Goal: Find specific page/section: Find specific page/section

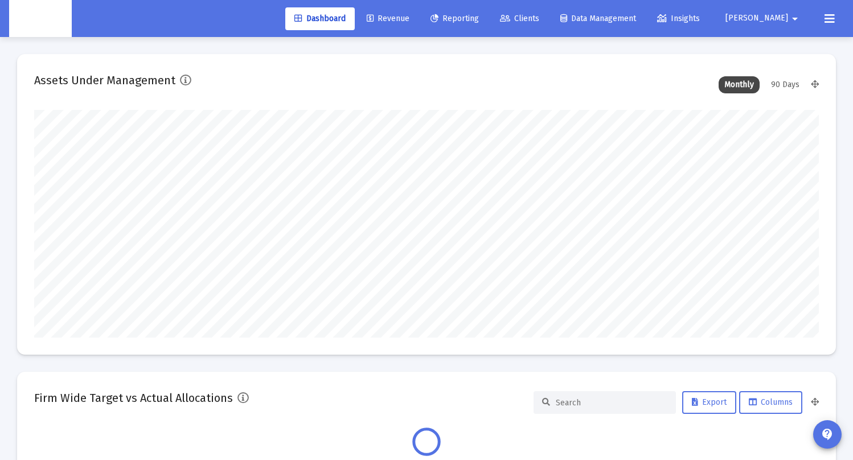
scroll to position [228, 785]
type input "[DATE]"
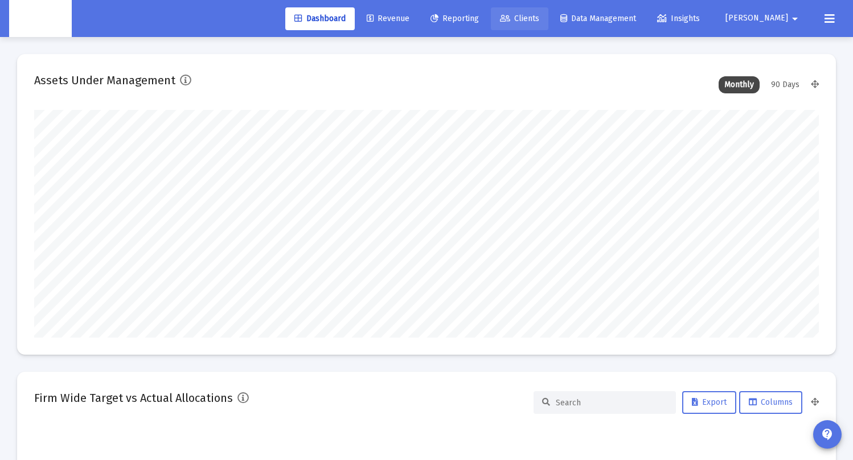
click at [548, 8] on link "Clients" at bounding box center [520, 18] width 58 height 23
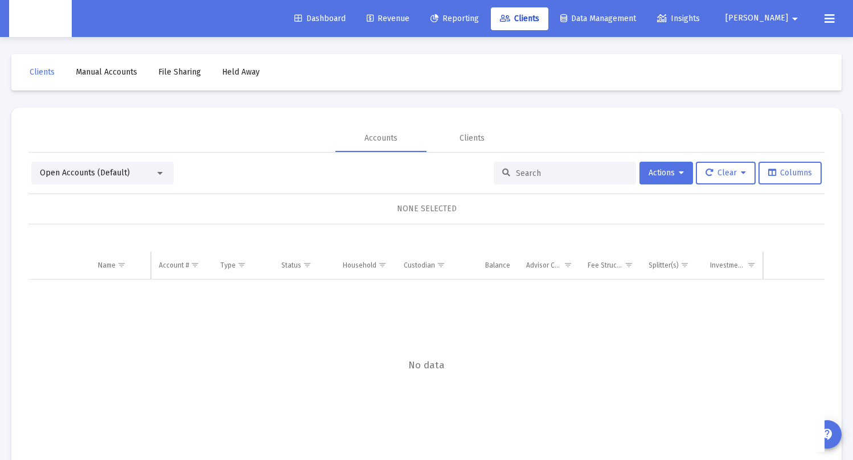
click at [534, 175] on input at bounding box center [572, 174] width 112 height 10
paste input "4PS05053"
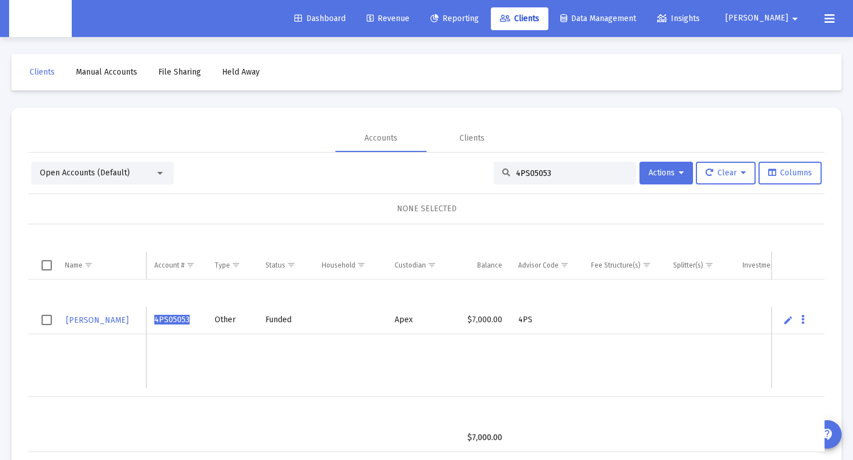
type input "4PS05053"
click at [267, 301] on table "GERALDINE GALVEZ 4PS05053 Other Funded Apex $7,000.00 4PS" at bounding box center [453, 348] width 850 height 136
click at [540, 171] on input "4PS05053" at bounding box center [572, 174] width 112 height 10
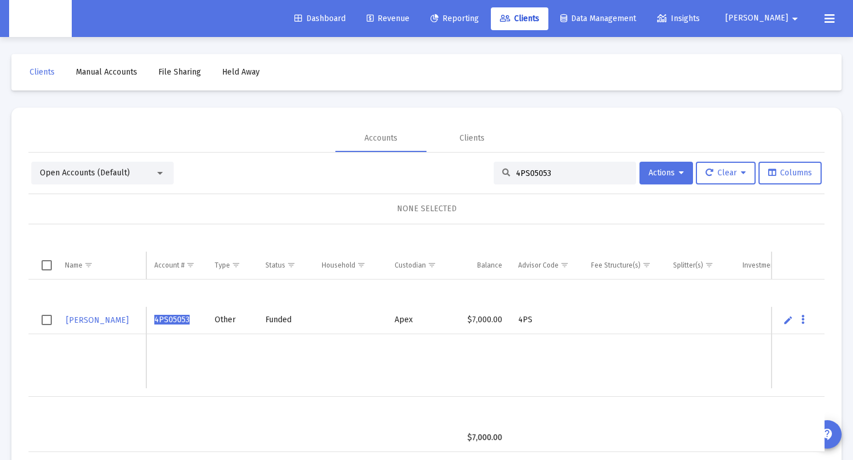
paste input
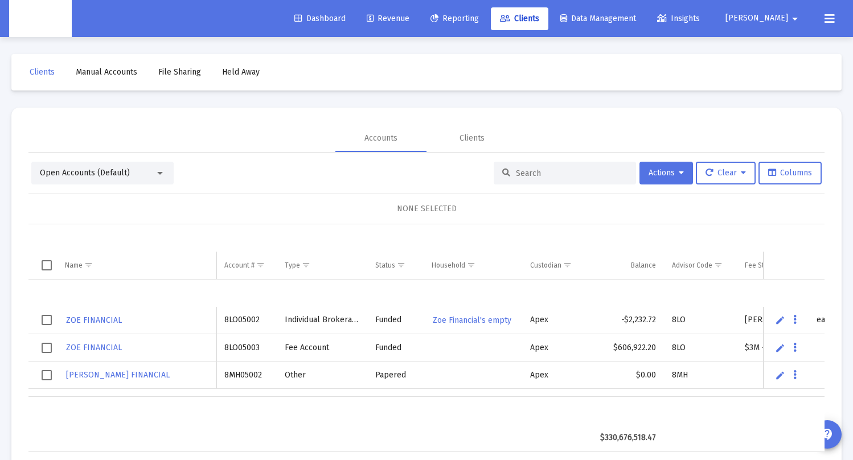
paste input "4PS05054"
type input "4PS05054"
click at [516, 170] on input at bounding box center [572, 174] width 112 height 10
paste input "4PS05054"
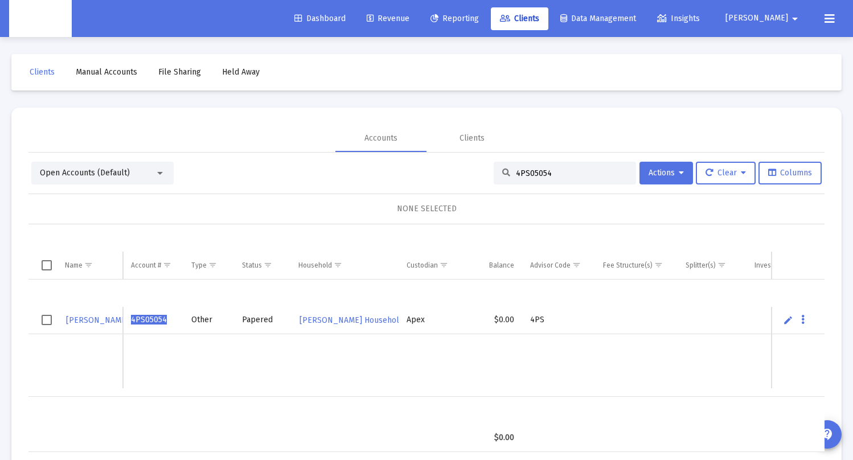
type input "4PS05054"
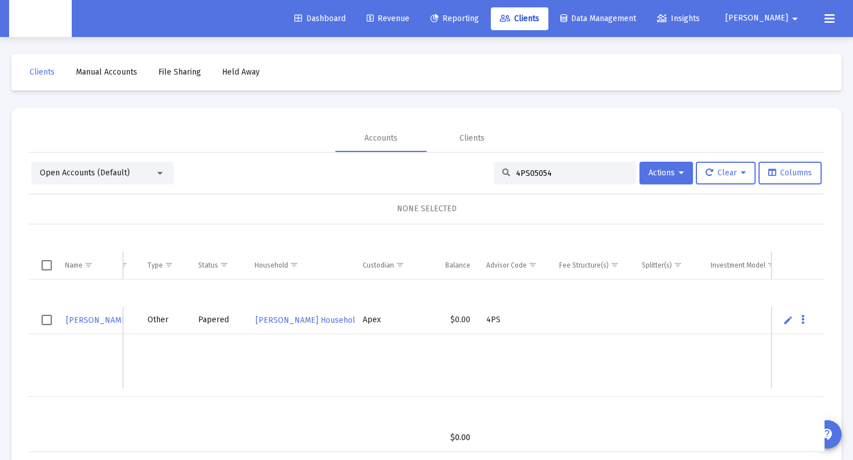
scroll to position [0, 46]
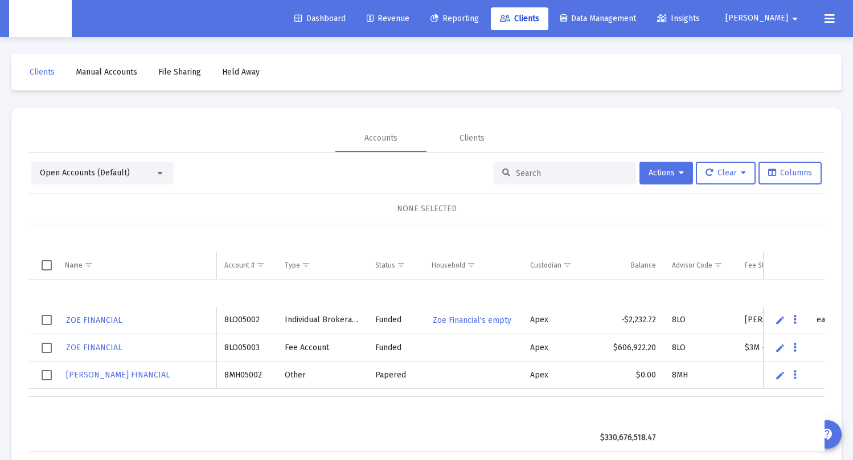
click at [525, 170] on input at bounding box center [572, 174] width 112 height 10
paste input "4PS05054"
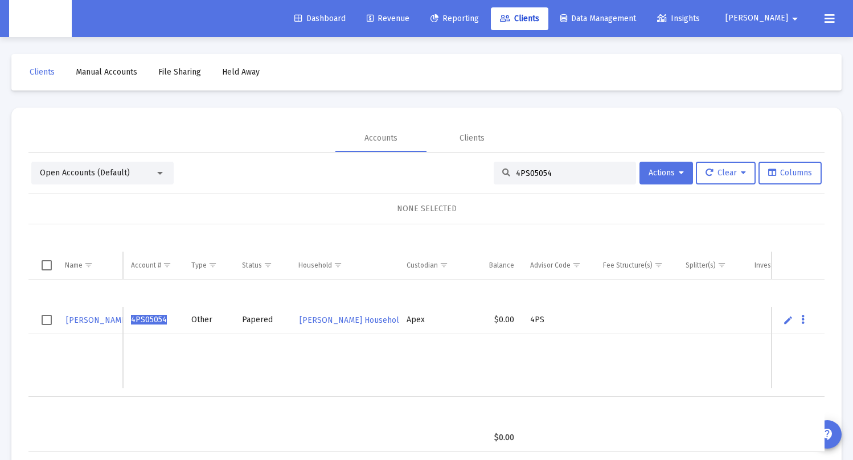
type input "4PS05054"
click at [503, 317] on td "$0.00" at bounding box center [495, 320] width 54 height 27
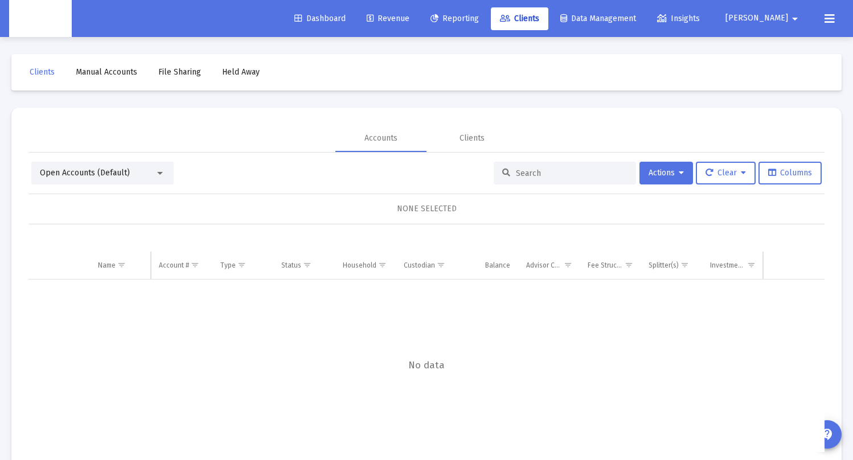
click at [526, 169] on input at bounding box center [572, 174] width 112 height 10
paste input "4PS05054"
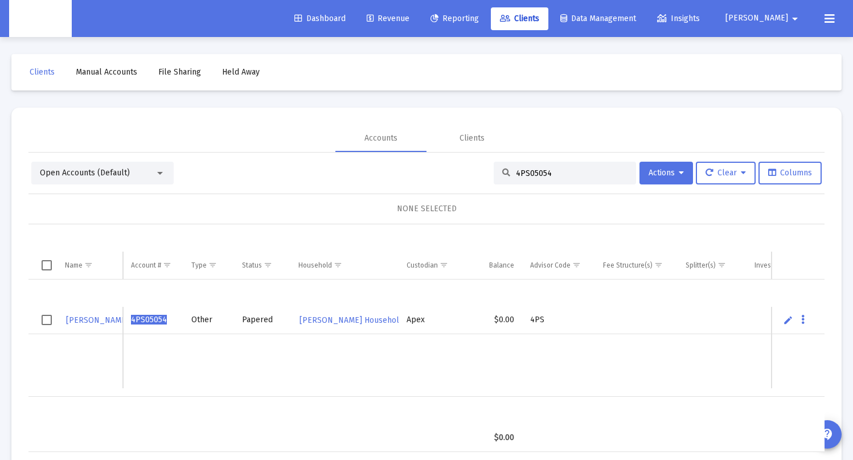
type input "4PS05054"
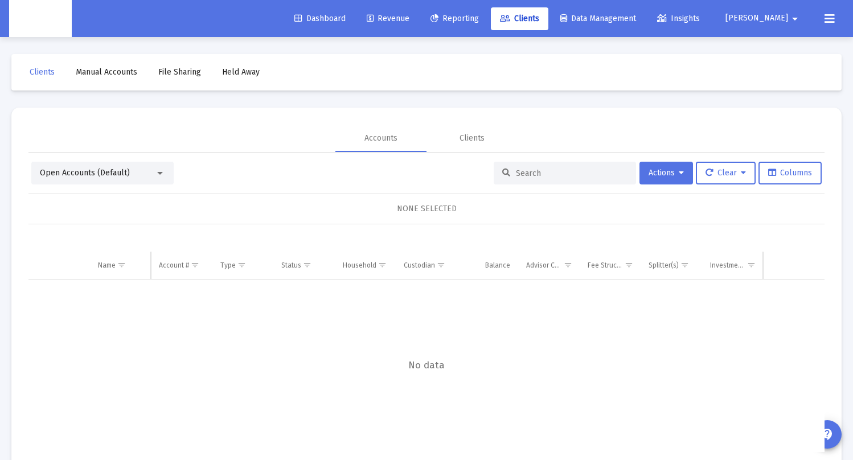
click at [519, 175] on input at bounding box center [572, 174] width 112 height 10
paste input "4PS05054"
type input "4PS05054"
